Goal: Task Accomplishment & Management: Use online tool/utility

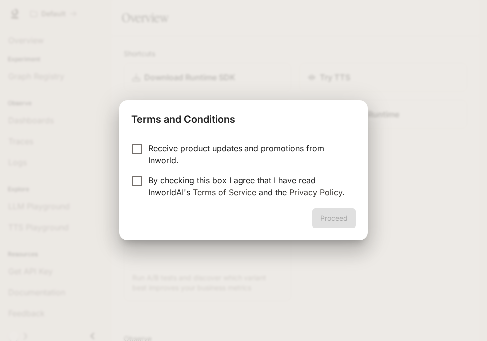
click at [267, 182] on p "By checking this box I agree that I have read InworldAI's Terms of Service and …" at bounding box center [248, 186] width 200 height 24
click at [339, 220] on button "Proceed" at bounding box center [334, 218] width 43 height 20
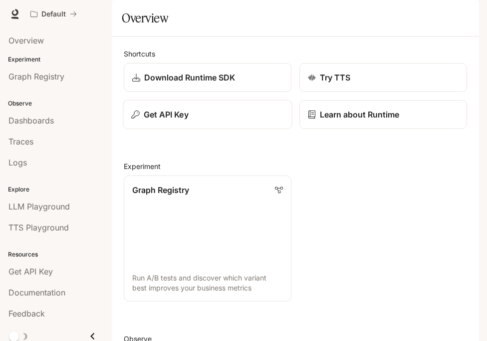
click at [231, 129] on button "Get API Key" at bounding box center [207, 114] width 169 height 29
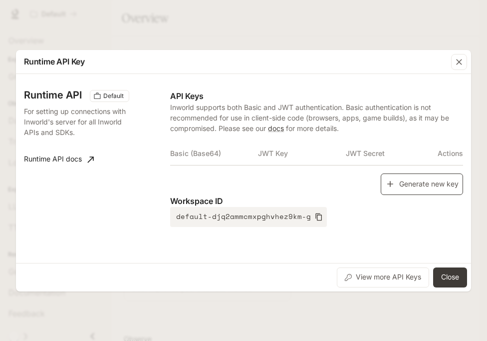
click at [419, 179] on button "Generate new key" at bounding box center [422, 183] width 82 height 21
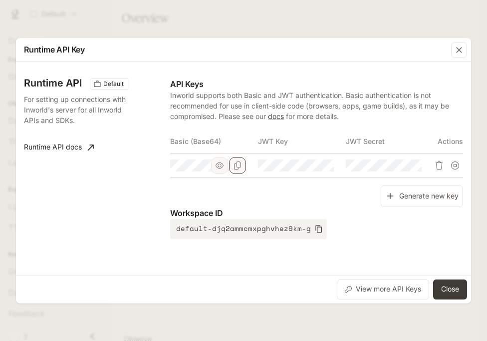
click at [241, 166] on icon "Copy Basic (Base64)" at bounding box center [238, 165] width 8 height 8
click at [446, 285] on button "Close" at bounding box center [450, 289] width 34 height 20
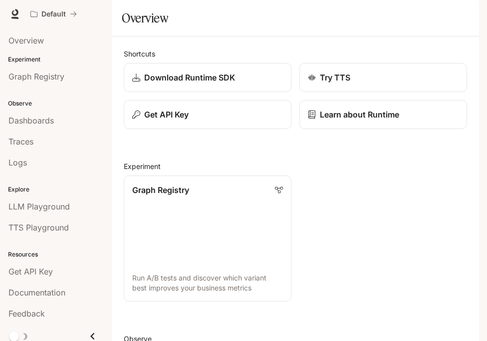
click at [465, 18] on div "button" at bounding box center [465, 14] width 14 height 14
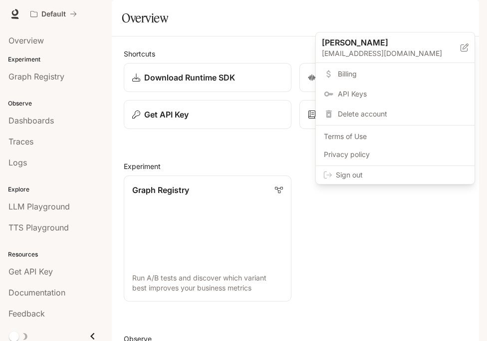
click at [430, 182] on div "Sign out" at bounding box center [395, 175] width 159 height 18
